Goal: Information Seeking & Learning: Learn about a topic

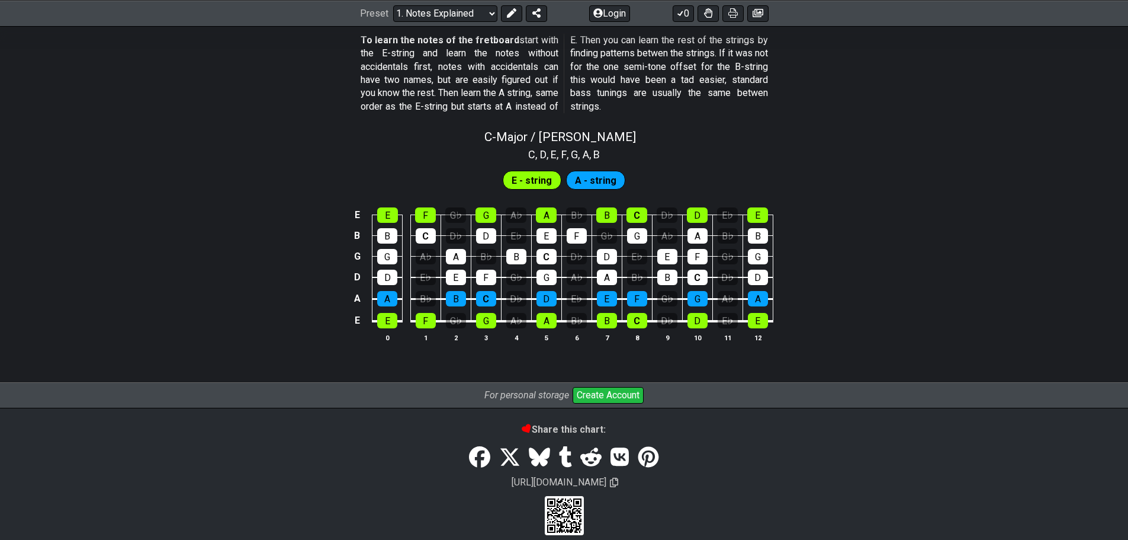
scroll to position [1109, 0]
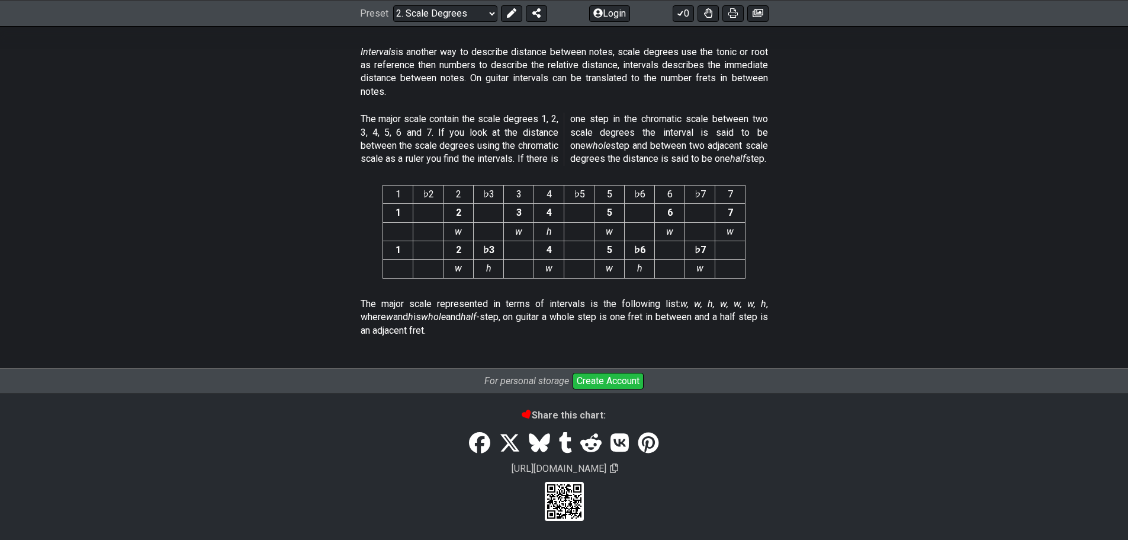
scroll to position [3088, 0]
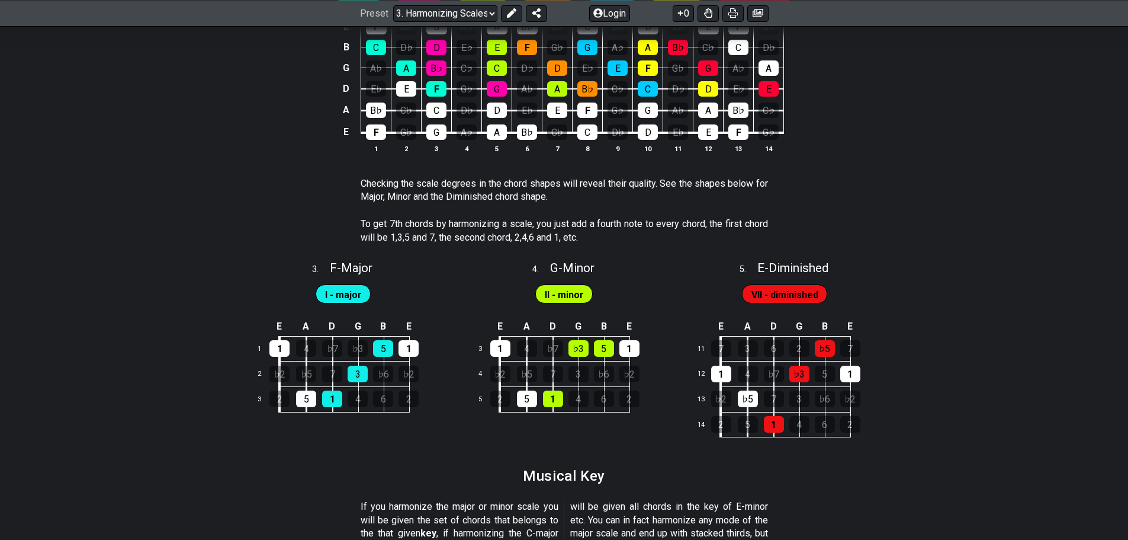
scroll to position [1185, 0]
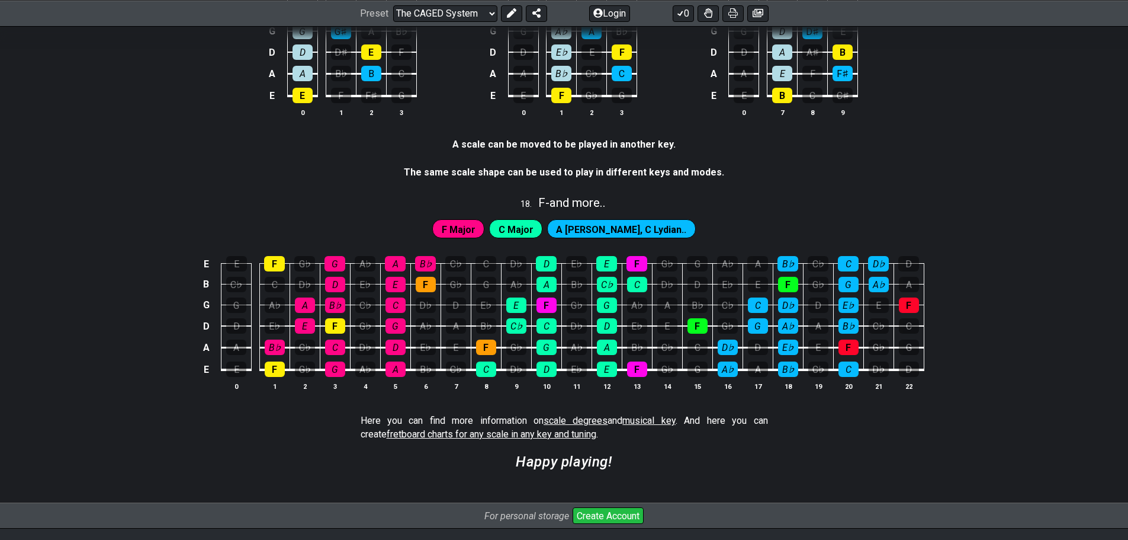
scroll to position [3033, 0]
